Goal: Task Accomplishment & Management: Use online tool/utility

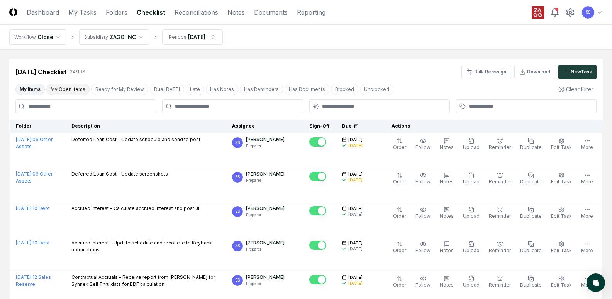
click at [68, 88] on button "My Open Items" at bounding box center [67, 89] width 43 height 12
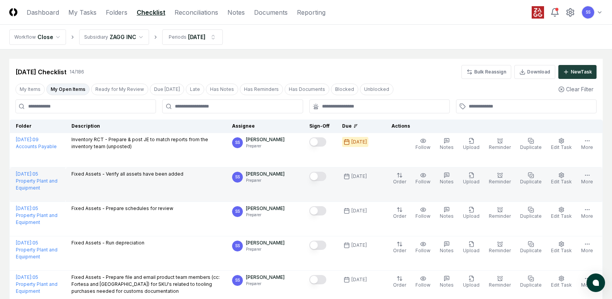
click at [326, 176] on button "Mark complete" at bounding box center [317, 175] width 17 height 9
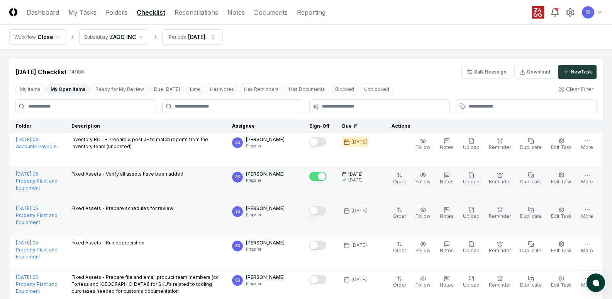
click at [326, 209] on button "Mark complete" at bounding box center [317, 210] width 17 height 9
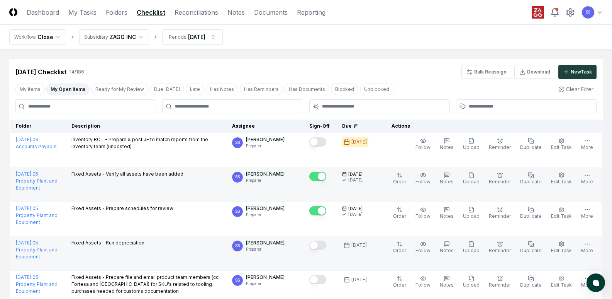
click at [324, 242] on button "Mark complete" at bounding box center [317, 244] width 17 height 9
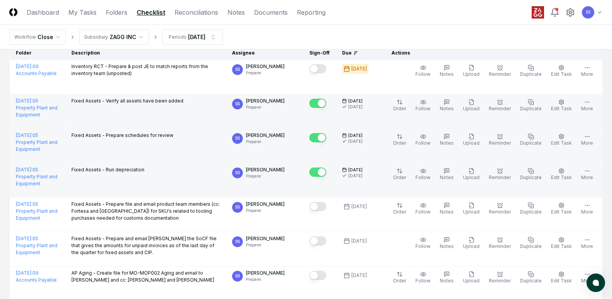
scroll to position [77, 0]
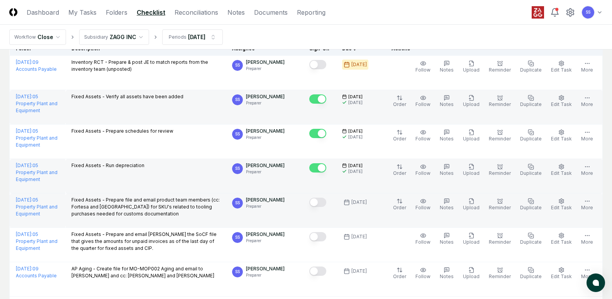
click at [323, 204] on button "Mark complete" at bounding box center [317, 201] width 17 height 9
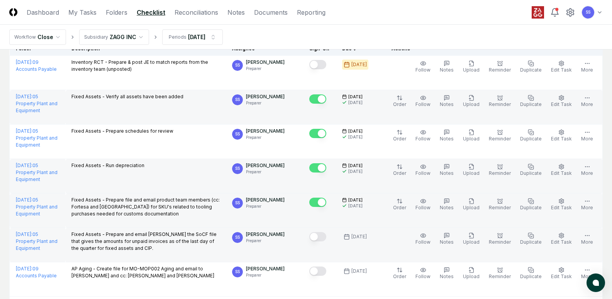
click at [326, 236] on button "Mark complete" at bounding box center [317, 236] width 17 height 9
click at [196, 13] on link "Reconciliations" at bounding box center [197, 12] width 44 height 9
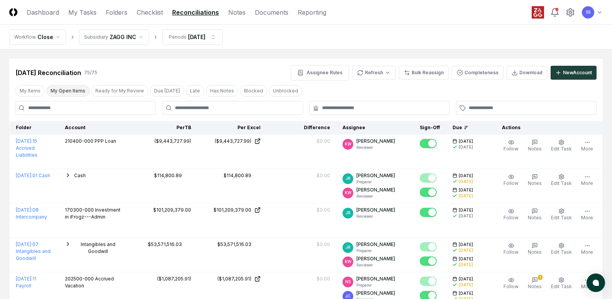
click at [66, 92] on button "My Open Items" at bounding box center [67, 91] width 43 height 12
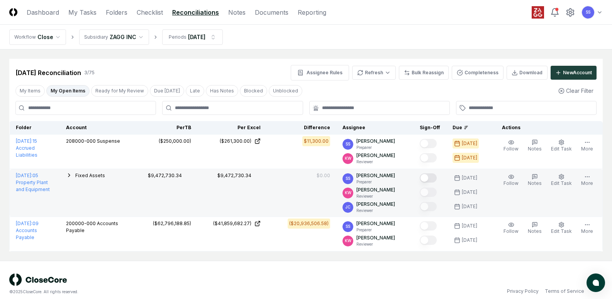
click at [430, 178] on button "Mark complete" at bounding box center [428, 177] width 17 height 9
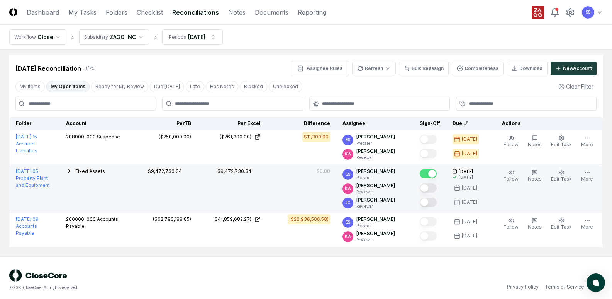
scroll to position [8, 0]
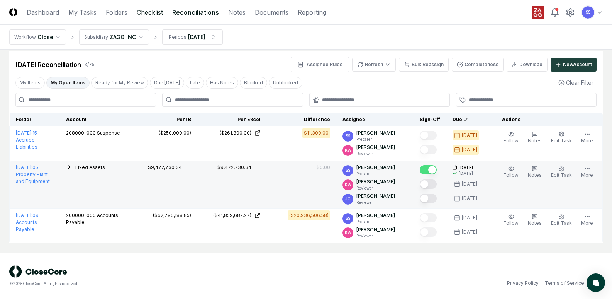
click at [157, 13] on link "Checklist" at bounding box center [150, 12] width 26 height 9
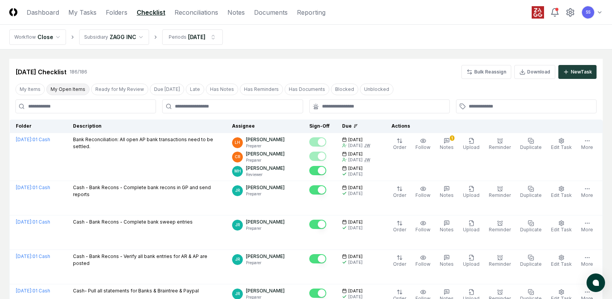
click at [65, 89] on button "My Open Items" at bounding box center [67, 89] width 43 height 12
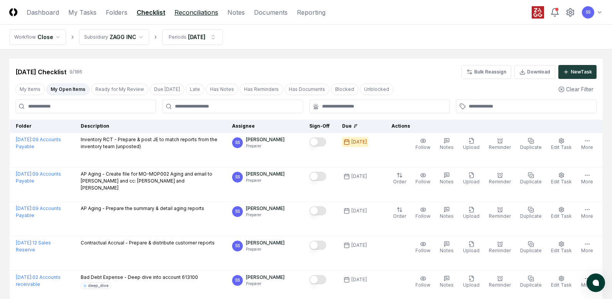
click at [202, 12] on link "Reconciliations" at bounding box center [197, 12] width 44 height 9
